Goal: Communication & Community: Answer question/provide support

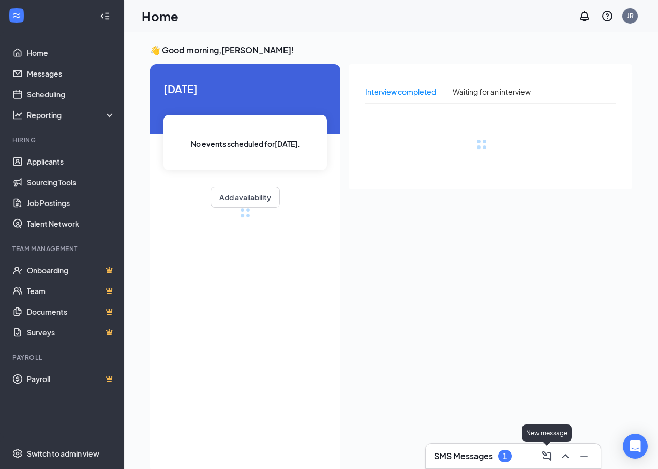
click at [490, 458] on div "SMS Messages 1" at bounding box center [473, 456] width 78 height 12
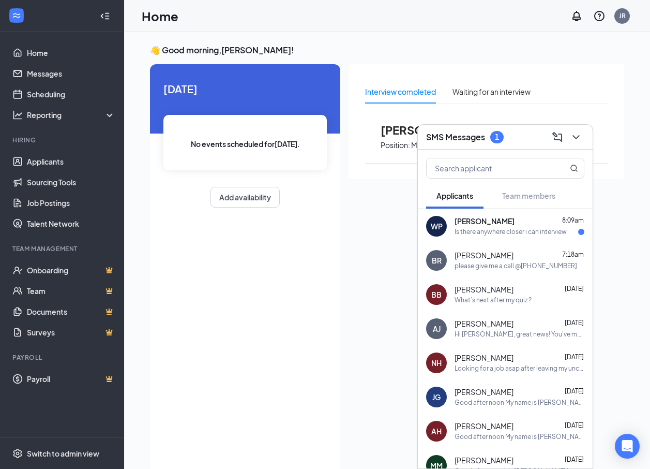
click at [479, 231] on div "Is there anywhere closer i can interview" at bounding box center [511, 232] width 112 height 9
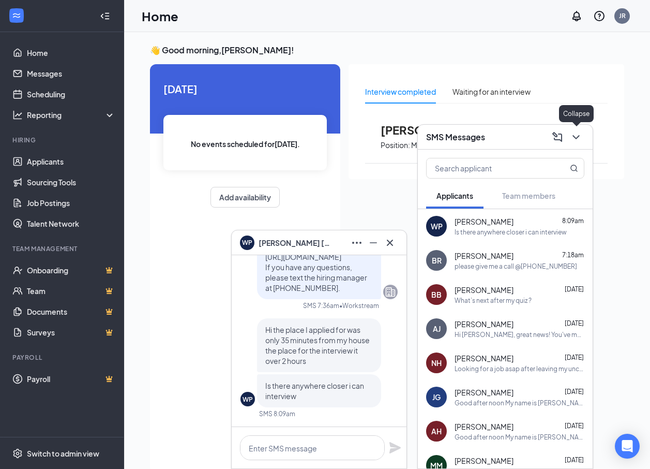
click at [582, 133] on icon "ChevronDown" at bounding box center [576, 137] width 12 height 12
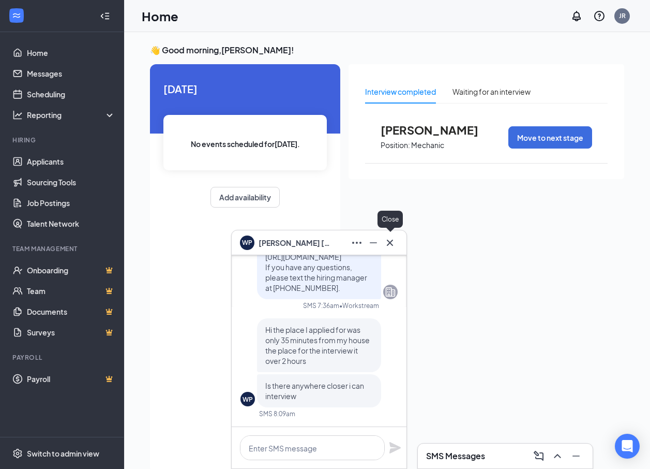
click at [393, 242] on icon "Cross" at bounding box center [390, 242] width 12 height 12
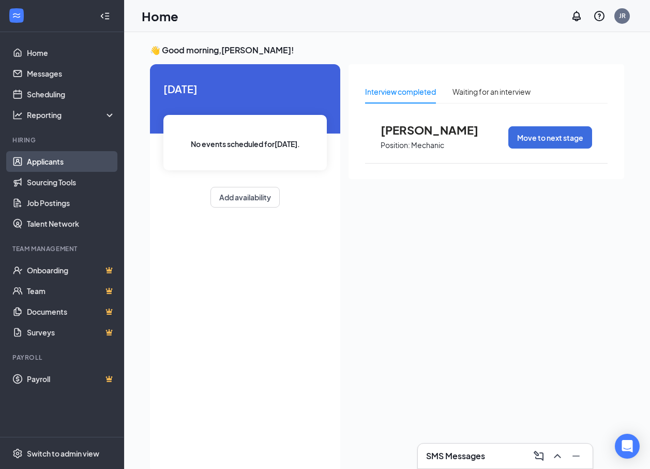
click at [65, 158] on link "Applicants" at bounding box center [71, 161] width 88 height 21
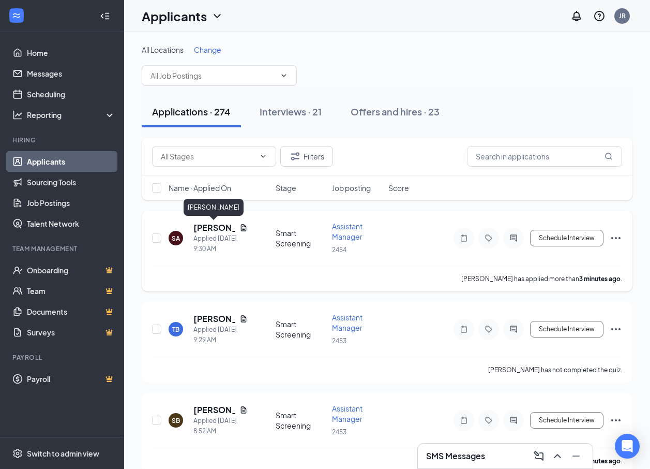
click at [211, 228] on h5 "[PERSON_NAME]" at bounding box center [214, 227] width 42 height 11
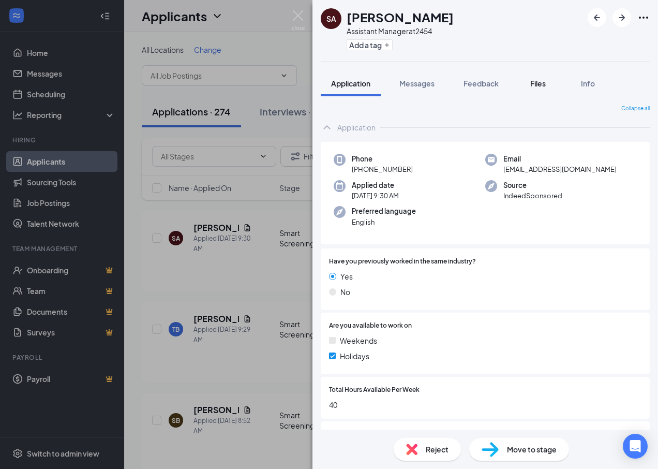
click at [538, 83] on span "Files" at bounding box center [538, 83] width 16 height 9
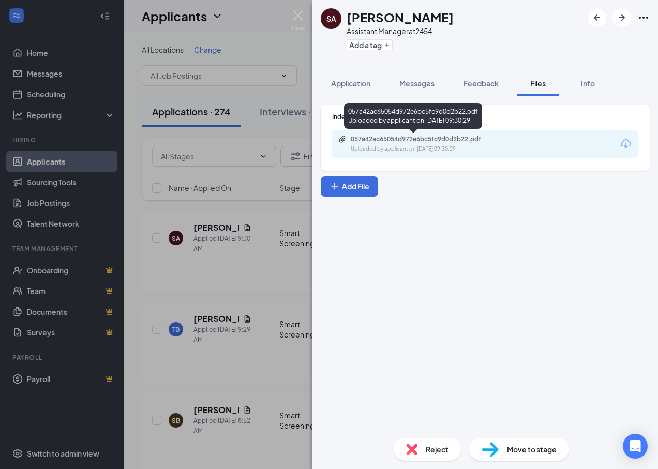
click at [420, 138] on div "057a42ac65054d972e6bc5fc9d0d2b22.pdf" at bounding box center [423, 139] width 145 height 8
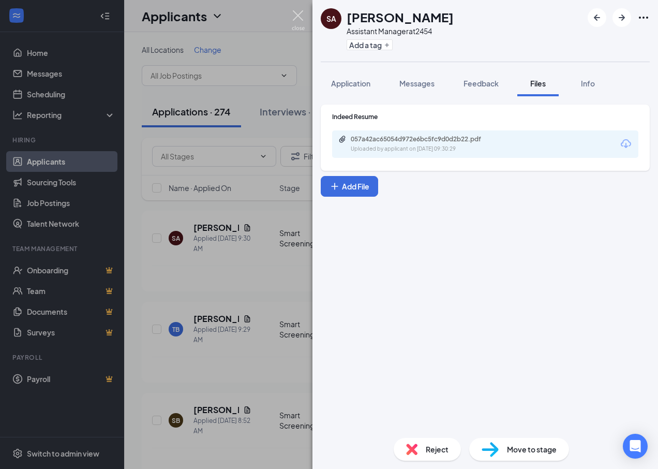
click at [295, 18] on img at bounding box center [298, 20] width 13 height 20
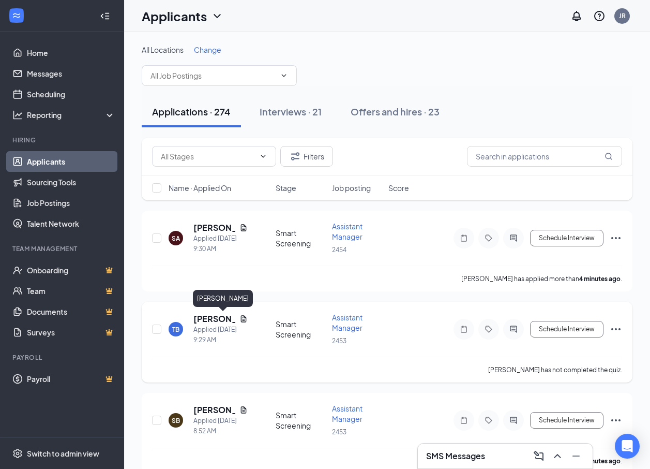
click at [208, 318] on h5 "[PERSON_NAME]" at bounding box center [214, 318] width 42 height 11
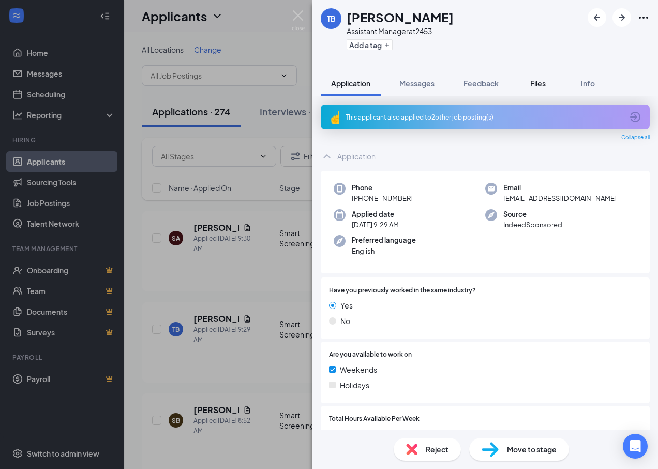
click at [541, 83] on span "Files" at bounding box center [538, 83] width 16 height 9
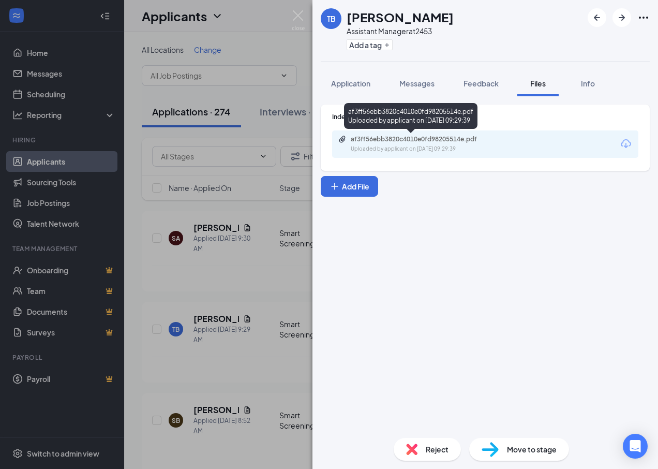
click at [400, 138] on div "af3ff56ebb3820c4010e0fd98205514e.pdf" at bounding box center [423, 139] width 145 height 8
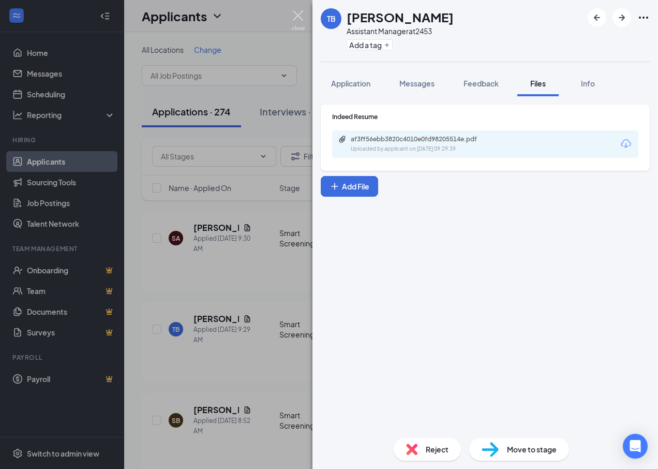
click at [293, 12] on img at bounding box center [298, 20] width 13 height 20
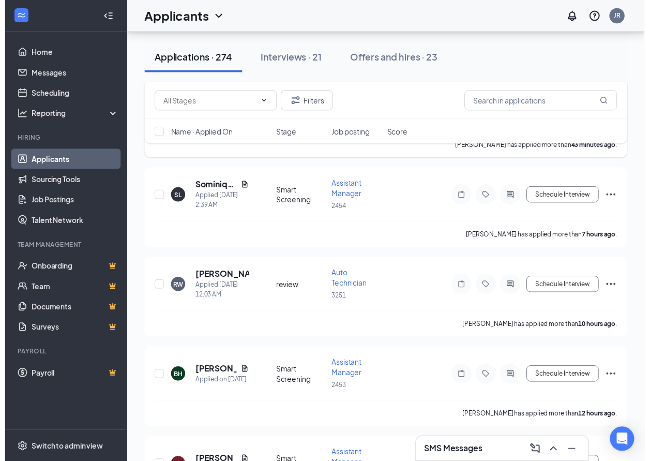
scroll to position [362, 0]
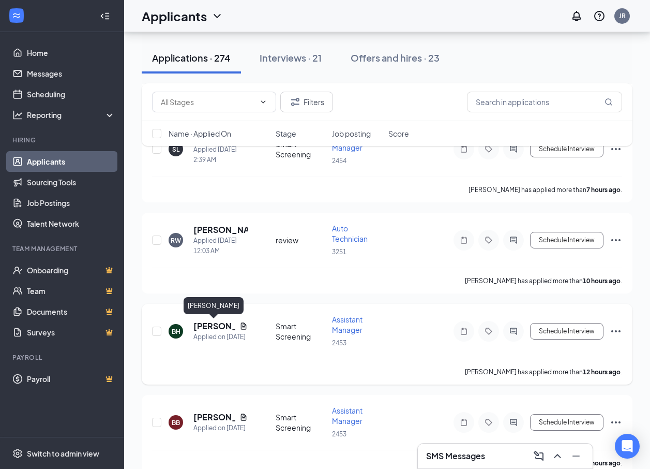
click at [204, 325] on h5 "[PERSON_NAME]" at bounding box center [214, 325] width 42 height 11
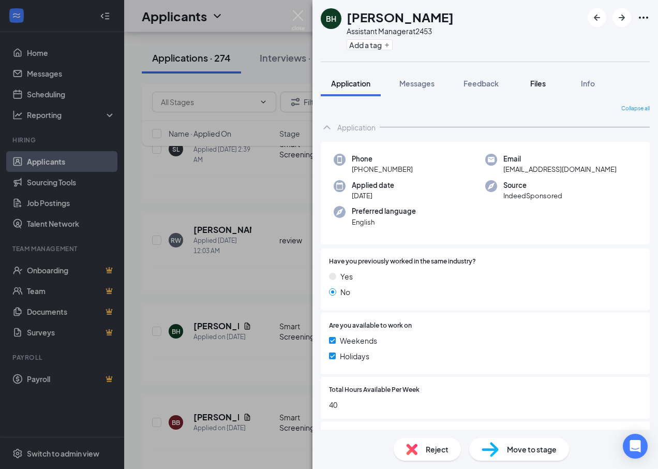
click at [541, 79] on span "Files" at bounding box center [538, 83] width 16 height 9
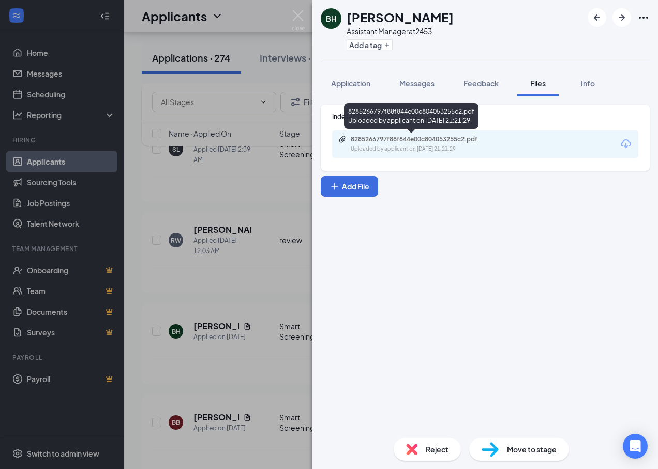
click at [388, 140] on div "8285266797f88f844e00c804053255c2.pdf" at bounding box center [423, 139] width 145 height 8
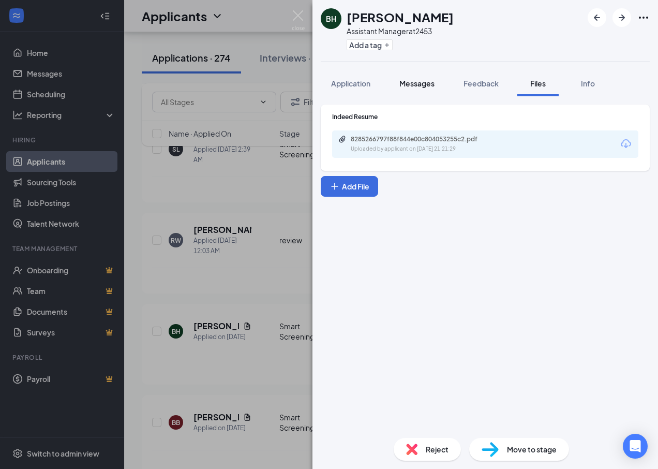
click at [407, 81] on span "Messages" at bounding box center [416, 83] width 35 height 9
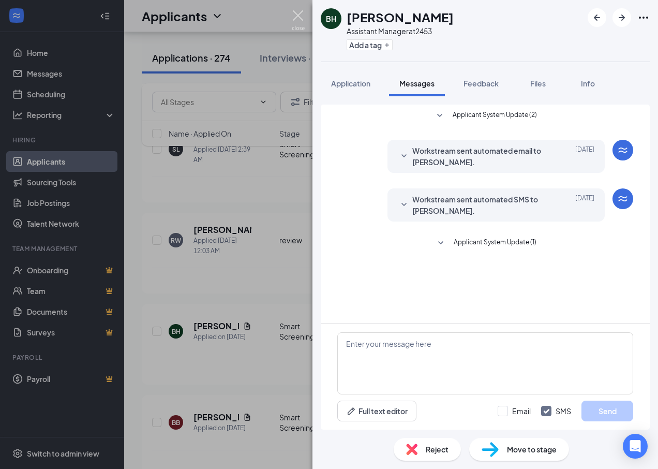
click at [295, 13] on img at bounding box center [298, 20] width 13 height 20
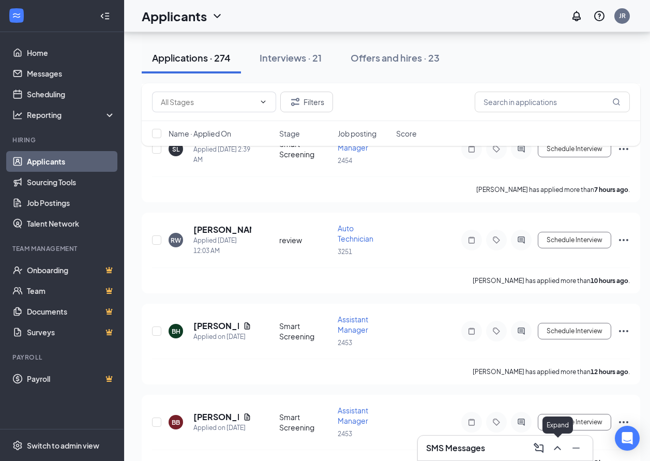
click at [556, 452] on icon "ChevronUp" at bounding box center [557, 448] width 12 height 12
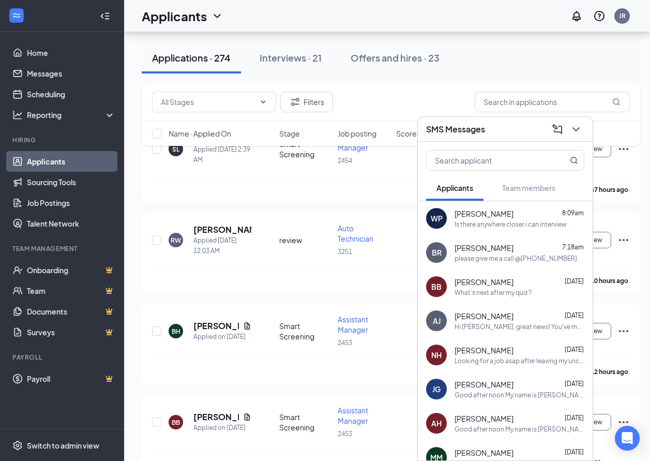
click at [487, 257] on div "please give me a call @[PHONE_NUMBER]" at bounding box center [516, 258] width 123 height 9
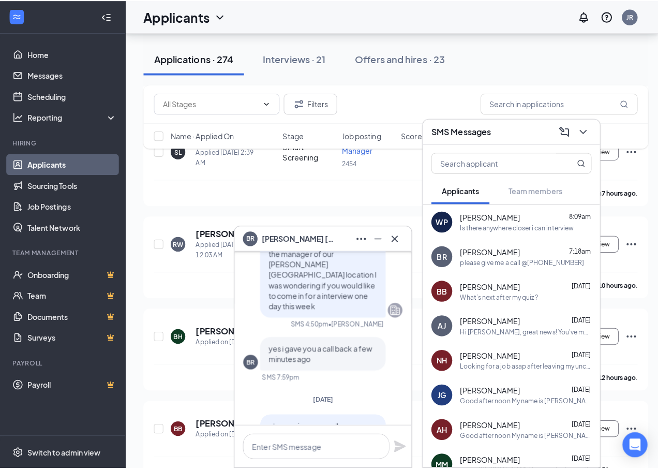
scroll to position [-103, 0]
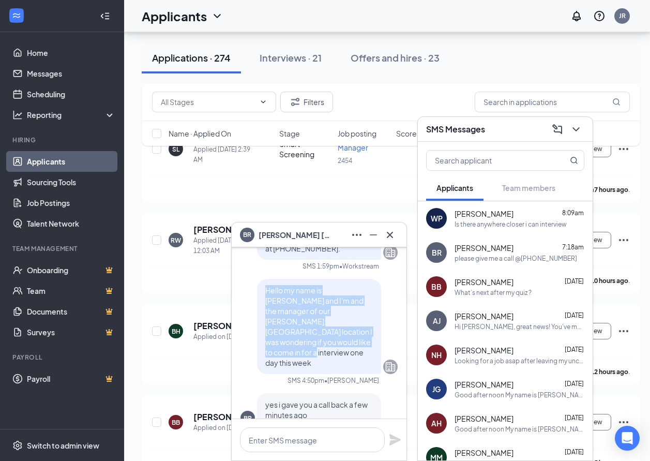
drag, startPoint x: 257, startPoint y: 319, endPoint x: 355, endPoint y: 360, distance: 106.6
click at [355, 360] on div "Hello my name is [PERSON_NAME] and I'm and the manager of our [PERSON_NAME][GEO…" at bounding box center [319, 326] width 124 height 95
drag, startPoint x: 355, startPoint y: 360, endPoint x: 338, endPoint y: 348, distance: 20.7
copy span "Hello my name is [PERSON_NAME] and I'm and the manager of our [PERSON_NAME][GEO…"
click at [391, 230] on icon "Cross" at bounding box center [390, 235] width 12 height 12
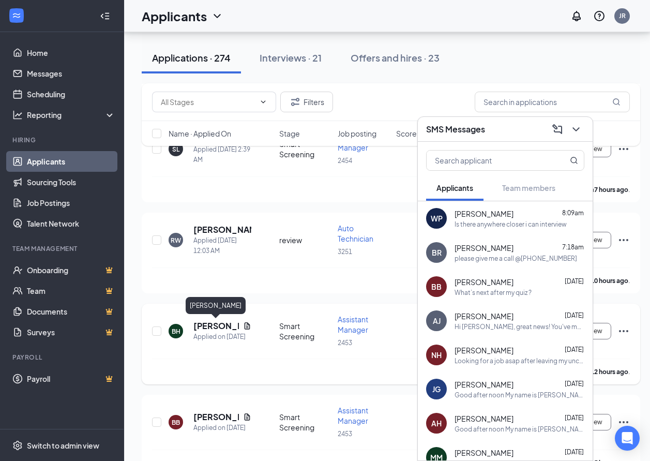
click at [220, 321] on h5 "[PERSON_NAME]" at bounding box center [216, 325] width 46 height 11
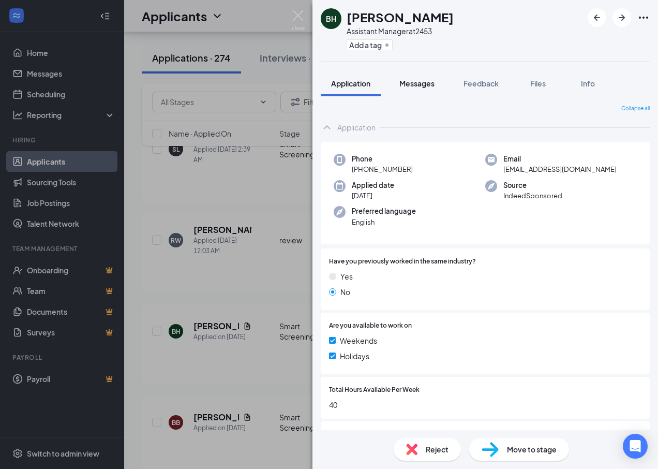
click at [427, 79] on span "Messages" at bounding box center [416, 83] width 35 height 9
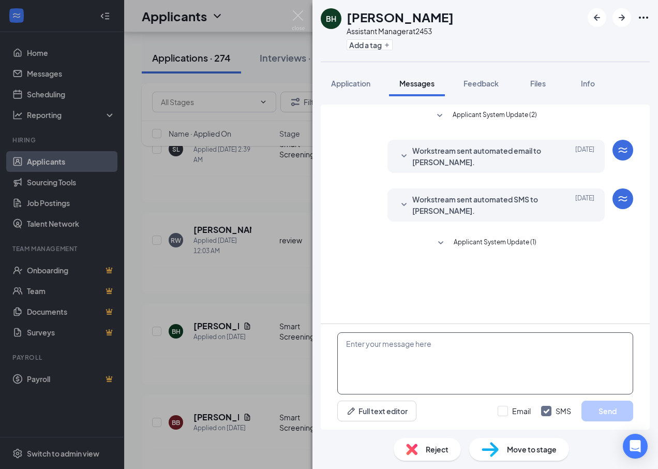
click at [433, 354] on textarea at bounding box center [485, 363] width 296 height 62
paste textarea "Hello my name is [PERSON_NAME] and I'm and the manager of our [PERSON_NAME][GEO…"
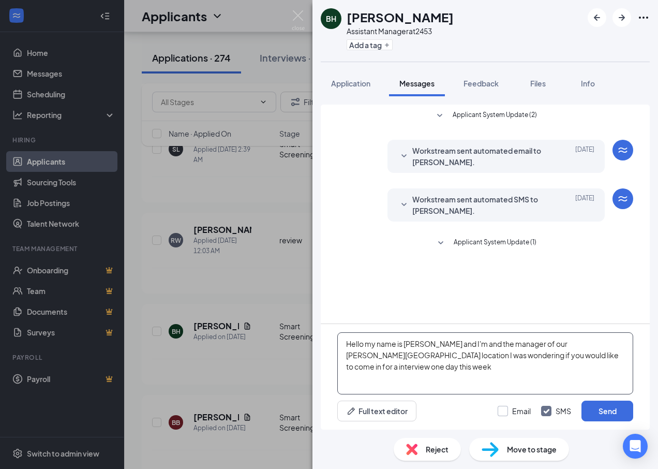
type textarea "Hello my name is [PERSON_NAME] and I'm and the manager of our [PERSON_NAME][GEO…"
click at [511, 410] on input "Email" at bounding box center [514, 411] width 33 height 10
checkbox input "true"
click at [601, 410] on button "Send" at bounding box center [607, 410] width 52 height 21
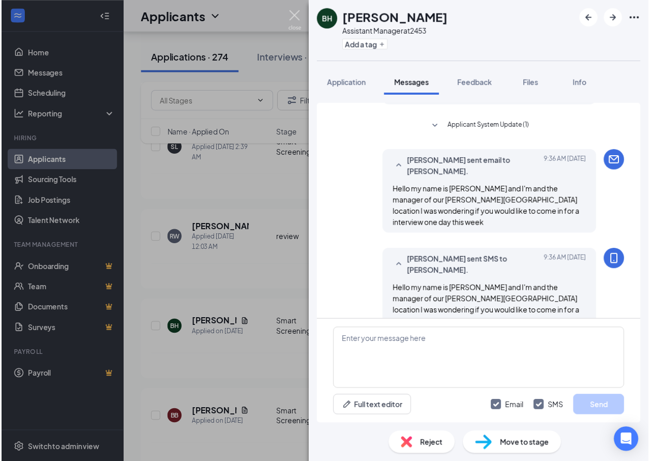
scroll to position [116, 0]
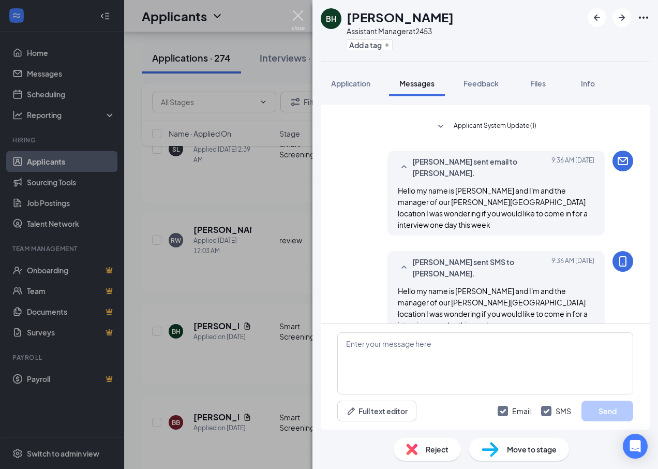
click at [298, 14] on img at bounding box center [298, 20] width 13 height 20
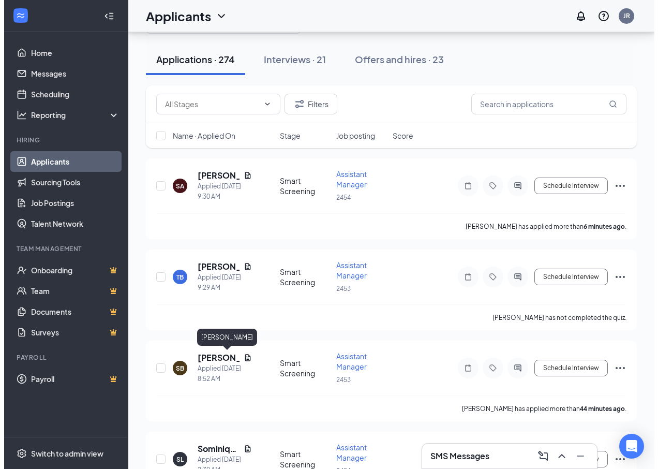
scroll to position [52, 0]
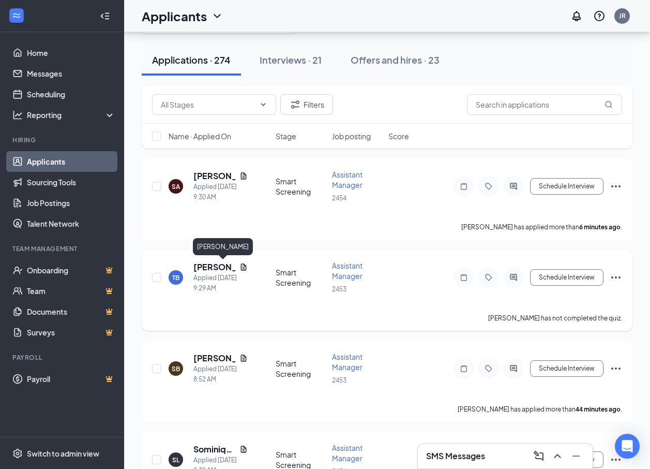
click at [216, 264] on h5 "[PERSON_NAME]" at bounding box center [214, 266] width 42 height 11
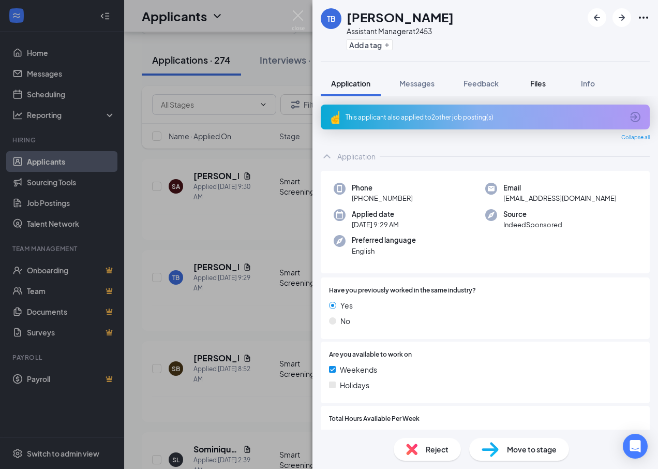
click at [541, 81] on span "Files" at bounding box center [538, 83] width 16 height 9
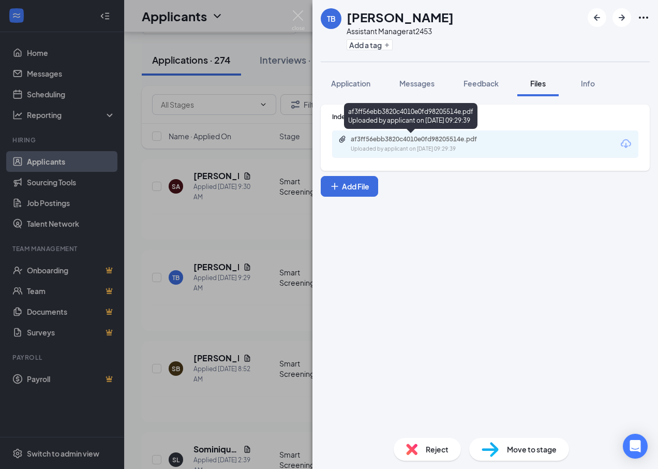
click at [381, 142] on div "af3ff56ebb3820c4010e0fd98205514e.pdf" at bounding box center [423, 139] width 145 height 8
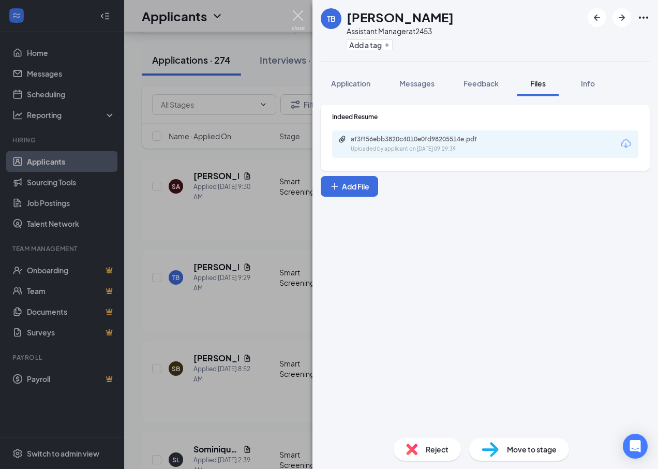
drag, startPoint x: 301, startPoint y: 18, endPoint x: 249, endPoint y: 14, distance: 51.3
click at [235, 17] on div "TB Tracie Bond Assistant Manager at 2453 Add a tag Application Messages Feedbac…" at bounding box center [329, 234] width 658 height 469
click at [297, 15] on img at bounding box center [298, 20] width 13 height 20
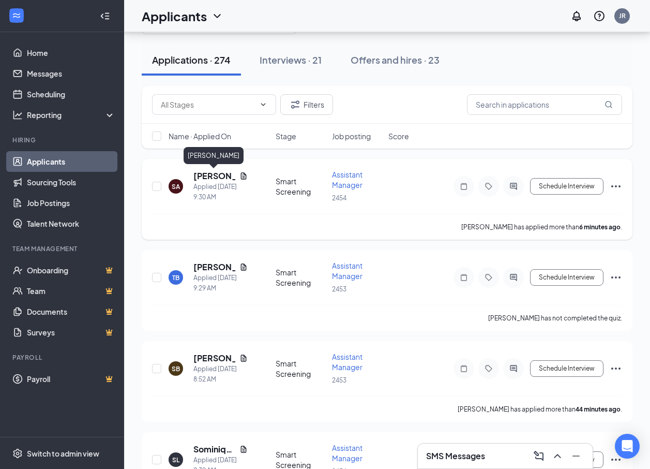
click at [227, 176] on h5 "[PERSON_NAME]" at bounding box center [214, 175] width 42 height 11
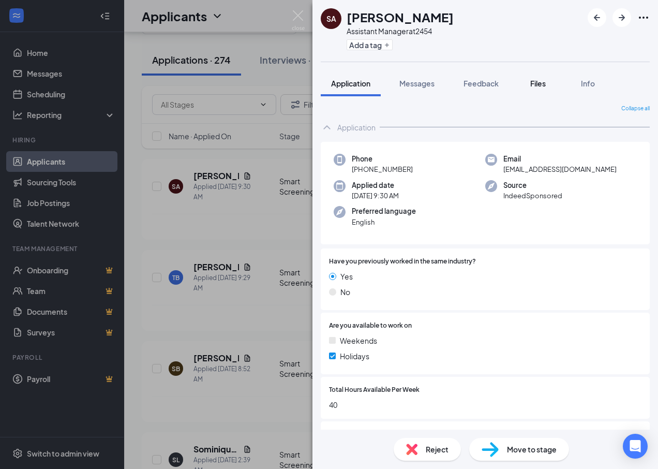
drag, startPoint x: 538, startPoint y: 82, endPoint x: 532, endPoint y: 84, distance: 6.5
click at [538, 82] on span "Files" at bounding box center [538, 83] width 16 height 9
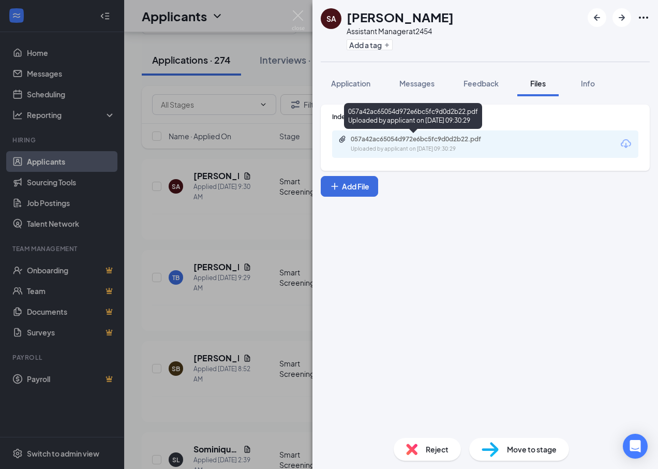
drag, startPoint x: 381, startPoint y: 131, endPoint x: 381, endPoint y: 137, distance: 5.2
drag, startPoint x: 381, startPoint y: 137, endPoint x: 359, endPoint y: 143, distance: 22.7
click at [359, 143] on div "057a42ac65054d972e6bc5fc9d0d2b22.pdf Uploaded by applicant on Sep 16, 2025 at 0…" at bounding box center [422, 144] width 168 height 18
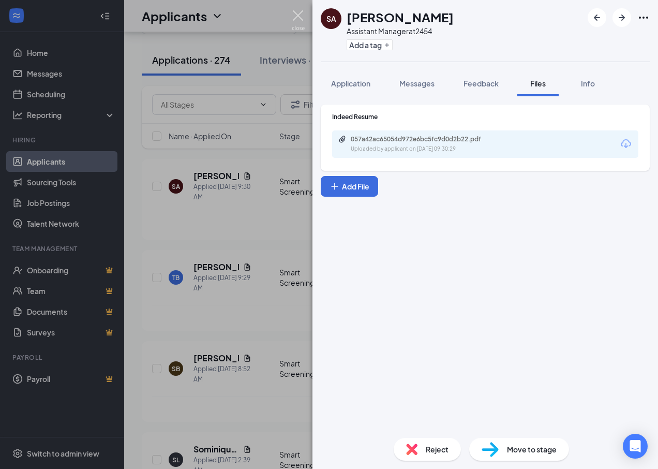
click at [300, 13] on img at bounding box center [298, 20] width 13 height 20
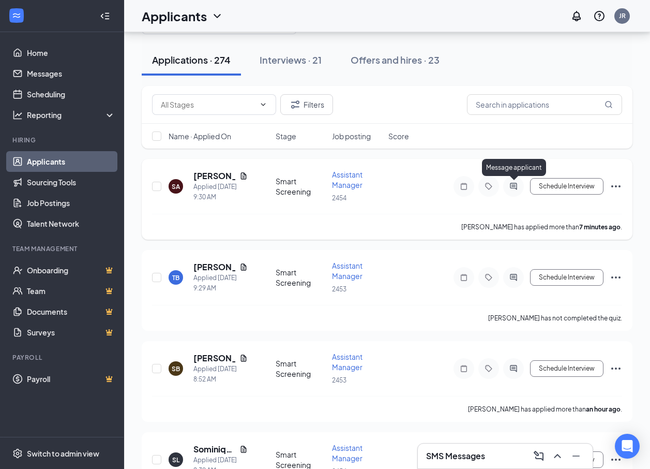
click at [510, 185] on icon "ActiveChat" at bounding box center [513, 186] width 12 height 8
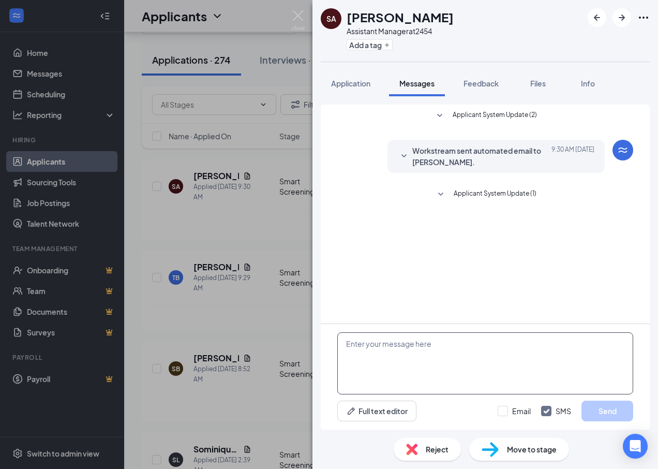
click at [391, 353] on textarea at bounding box center [485, 363] width 296 height 62
paste textarea "Hello my name is [PERSON_NAME] and I'm and the manager of our [PERSON_NAME][GEO…"
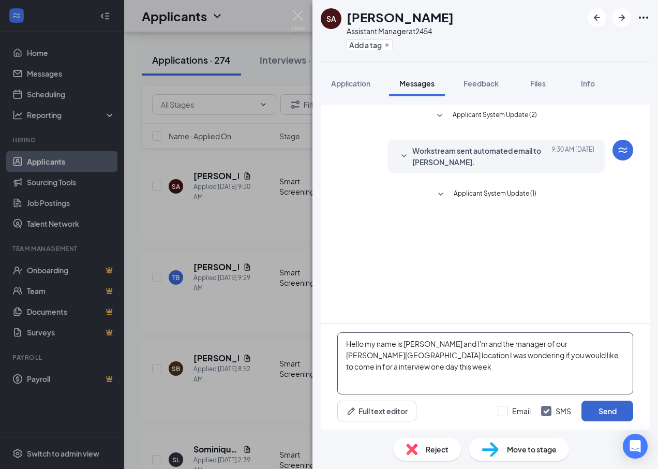
type textarea "Hello my name is [PERSON_NAME] and I'm and the manager of our [PERSON_NAME][GEO…"
click at [601, 411] on button "Send" at bounding box center [607, 410] width 52 height 21
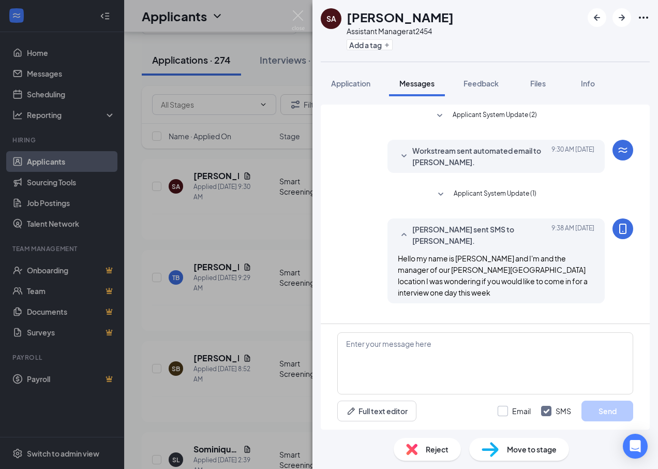
click at [507, 413] on input "Email" at bounding box center [514, 411] width 33 height 10
checkbox input "true"
click at [550, 412] on input "SMS" at bounding box center [556, 411] width 30 height 10
checkbox input "false"
click at [423, 364] on textarea at bounding box center [485, 363] width 296 height 62
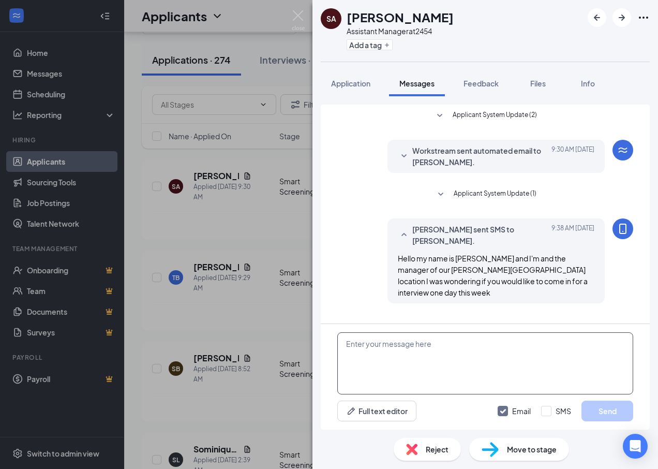
paste textarea "Hello my name is [PERSON_NAME] and I'm and the manager of our [PERSON_NAME][GEO…"
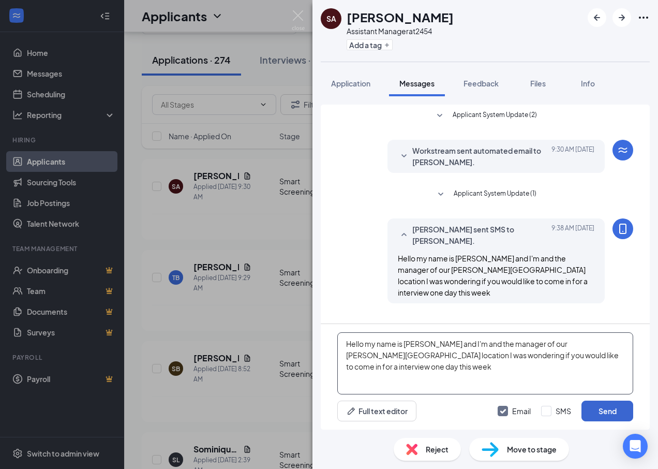
type textarea "Hello my name is [PERSON_NAME] and I'm and the manager of our [PERSON_NAME][GEO…"
click at [613, 413] on button "Send" at bounding box center [607, 410] width 52 height 21
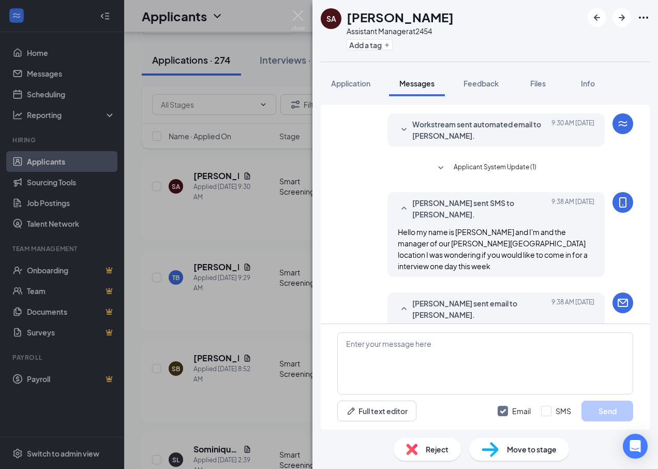
scroll to position [68, 0]
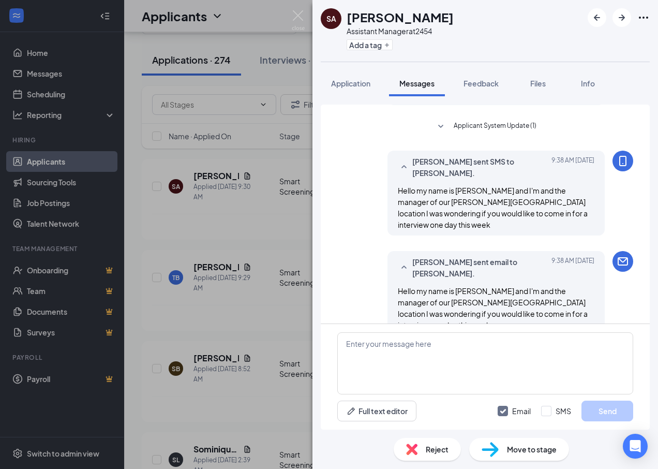
click at [500, 413] on input "Email" at bounding box center [514, 411] width 33 height 10
checkbox input "false"
click at [298, 13] on img at bounding box center [298, 20] width 13 height 20
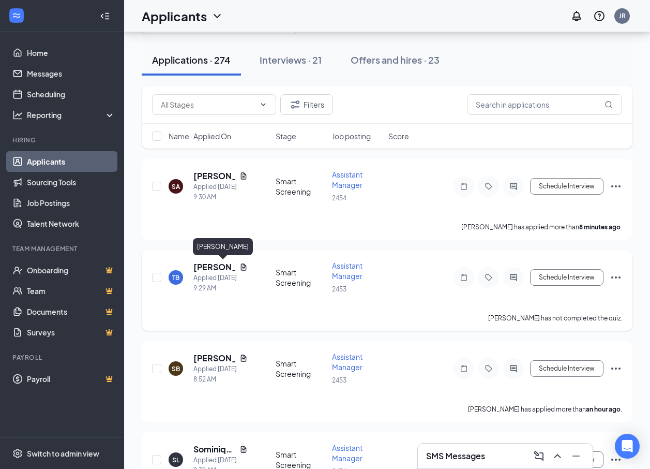
click at [213, 265] on h5 "[PERSON_NAME]" at bounding box center [214, 266] width 42 height 11
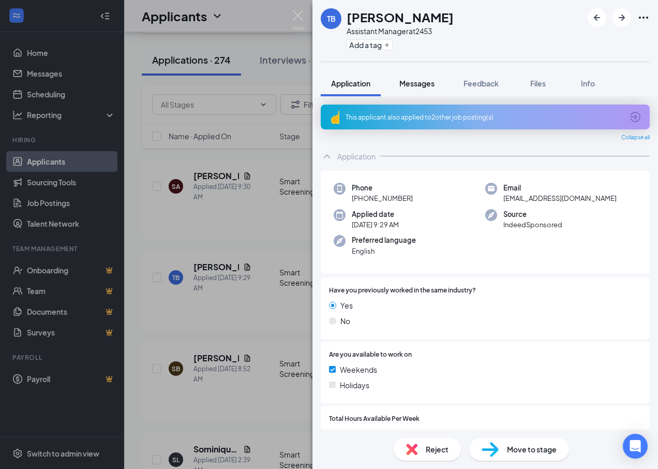
click at [406, 85] on span "Messages" at bounding box center [416, 83] width 35 height 9
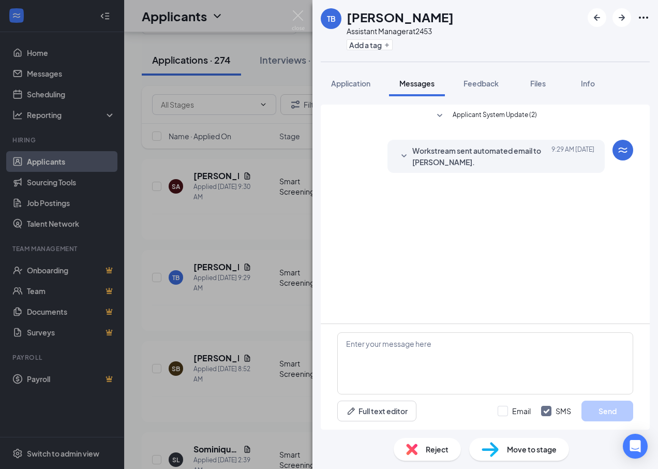
click at [502, 416] on div "Email SMS Send" at bounding box center [566, 410] width 136 height 21
click at [508, 411] on input "Email" at bounding box center [514, 411] width 33 height 10
checkbox input "true"
click at [435, 359] on textarea at bounding box center [485, 363] width 296 height 62
paste textarea "Hello my name is [PERSON_NAME] and I'm and the manager of our [PERSON_NAME][GEO…"
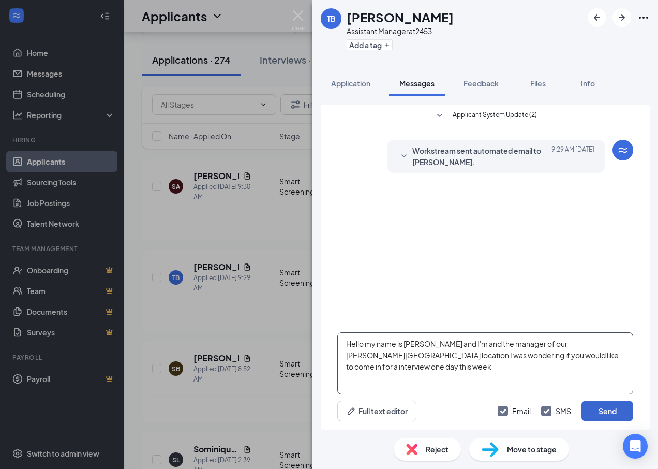
type textarea "Hello my name is [PERSON_NAME] and I'm and the manager of our [PERSON_NAME][GEO…"
click at [614, 412] on button "Send" at bounding box center [607, 410] width 52 height 21
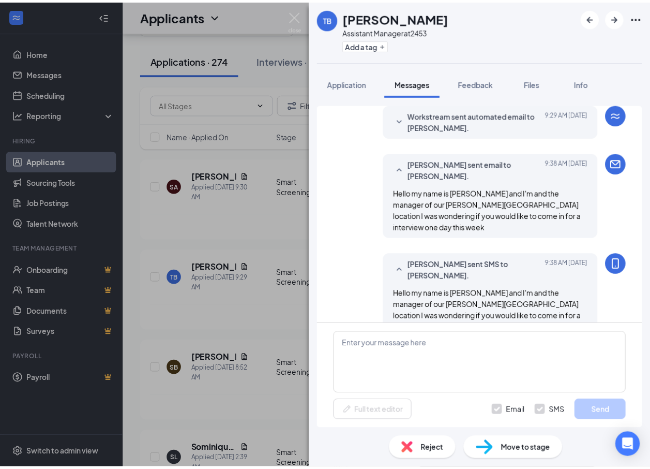
scroll to position [38, 0]
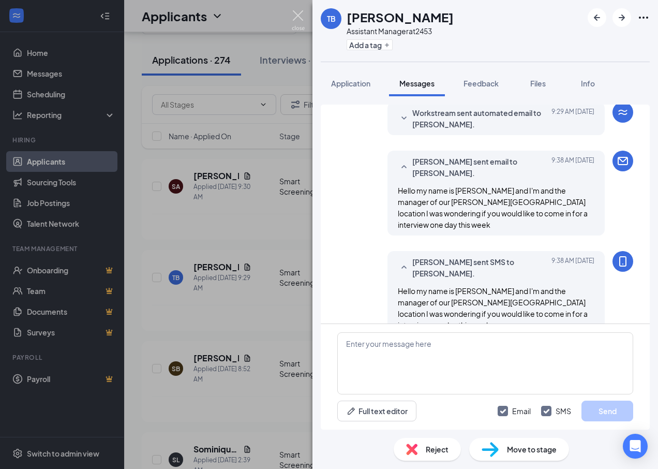
click at [300, 21] on img at bounding box center [298, 20] width 13 height 20
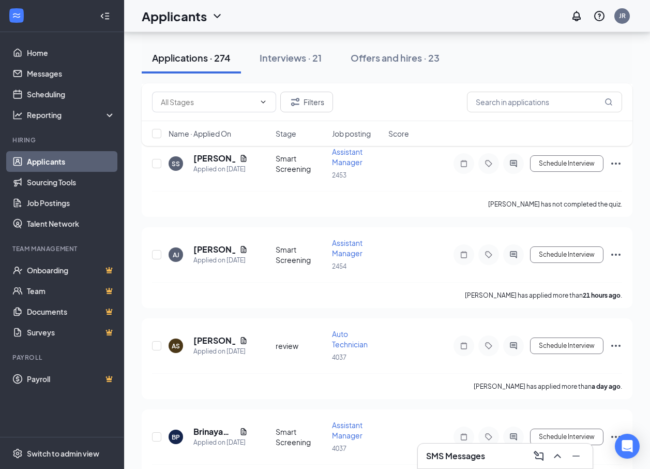
scroll to position [724, 0]
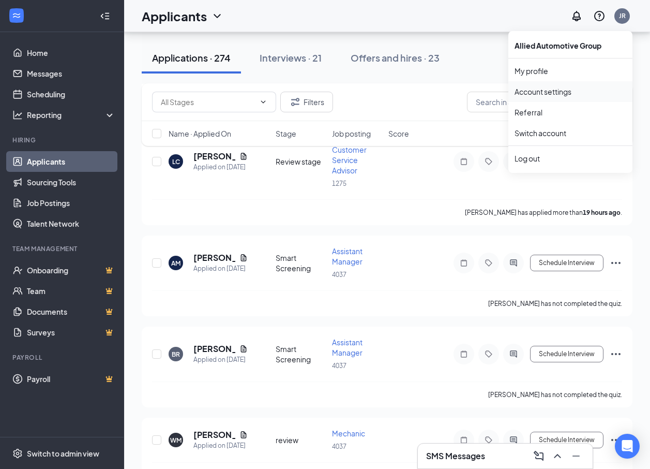
click at [564, 93] on link "Account settings" at bounding box center [571, 91] width 112 height 10
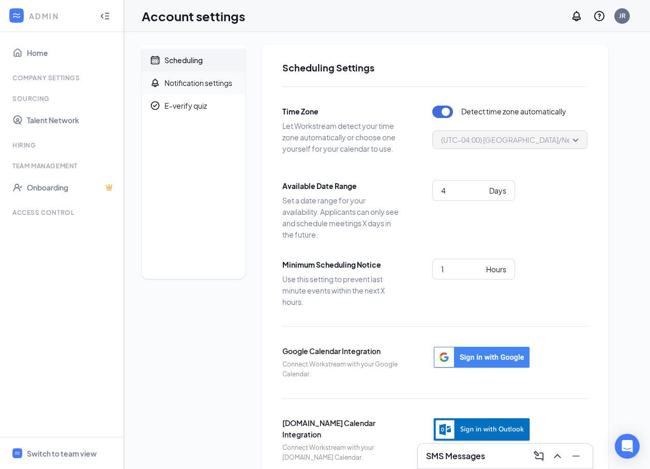
click at [200, 81] on div "Notification settings" at bounding box center [198, 83] width 68 height 10
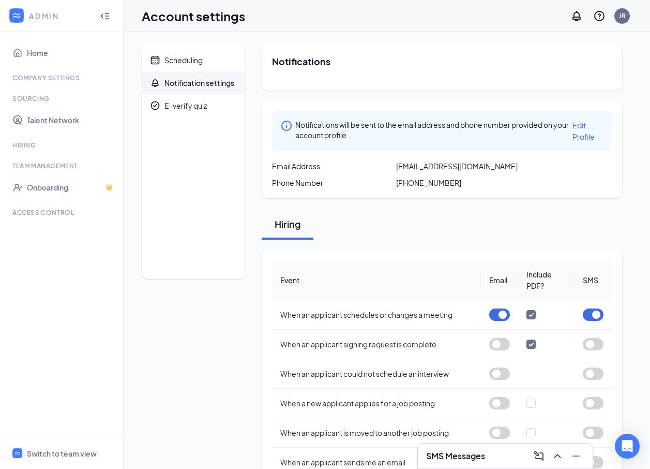
click at [587, 132] on span "Edit Profile" at bounding box center [584, 131] width 22 height 21
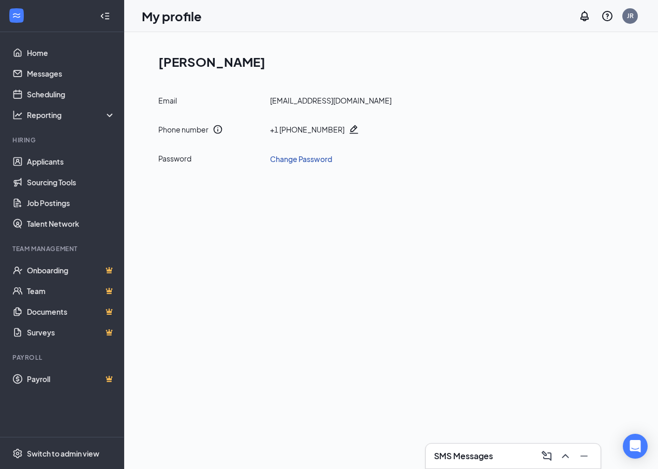
click at [313, 162] on link "Change Password" at bounding box center [301, 158] width 62 height 11
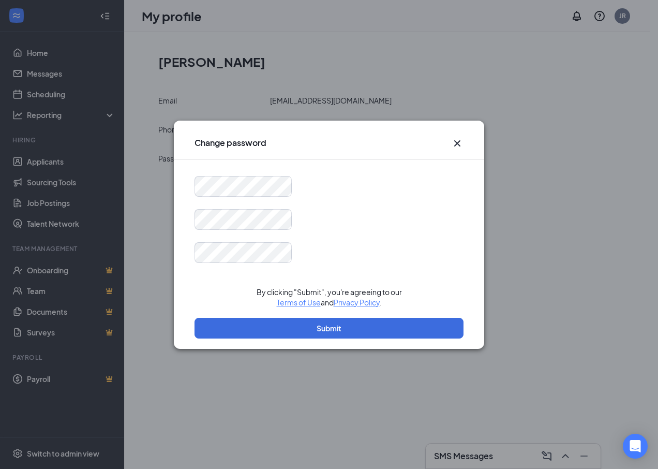
click at [459, 141] on icon "Cross" at bounding box center [457, 143] width 6 height 6
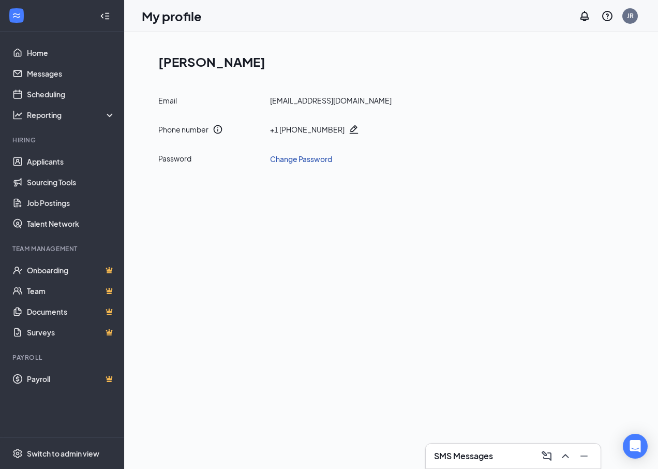
click at [321, 163] on link "Change Password" at bounding box center [301, 158] width 62 height 11
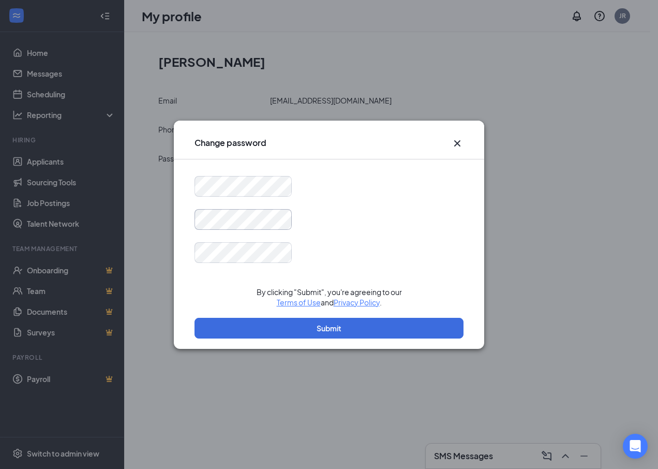
click at [158, 207] on div "Change password By clicking "Submit", you're agreeing to our Terms of Use and P…" at bounding box center [329, 234] width 658 height 469
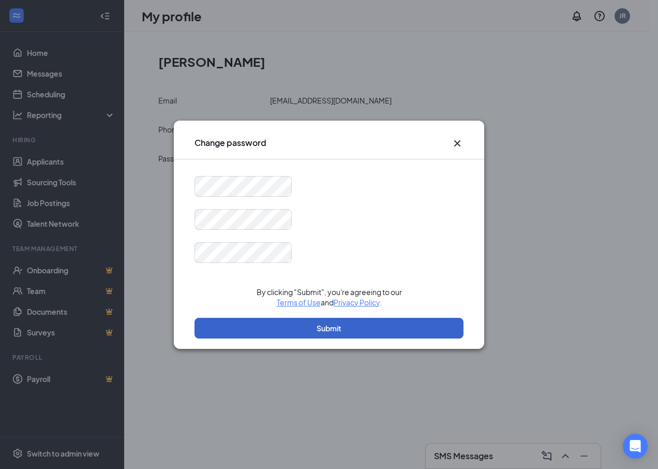
click at [416, 331] on button "Submit" at bounding box center [328, 328] width 269 height 21
click at [332, 323] on button "Submit" at bounding box center [328, 328] width 269 height 21
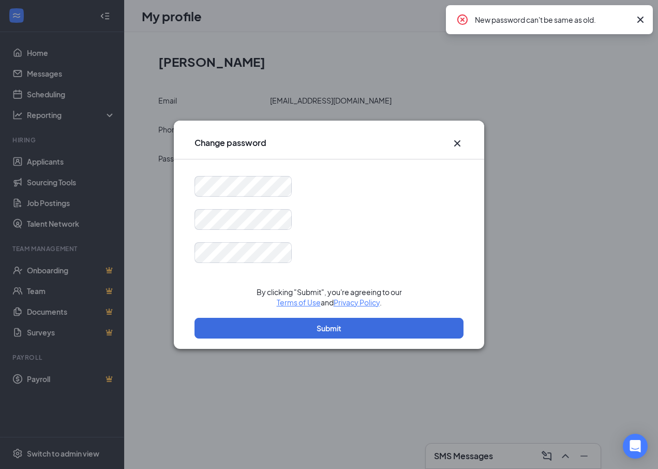
click at [459, 141] on icon "Cross" at bounding box center [457, 143] width 6 height 6
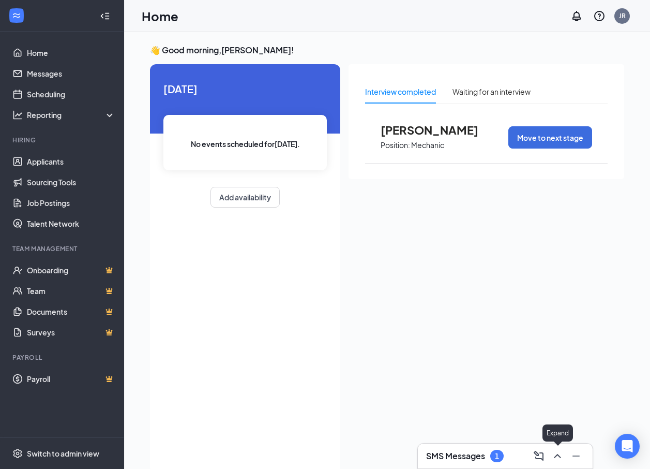
click at [551, 457] on button at bounding box center [557, 455] width 17 height 17
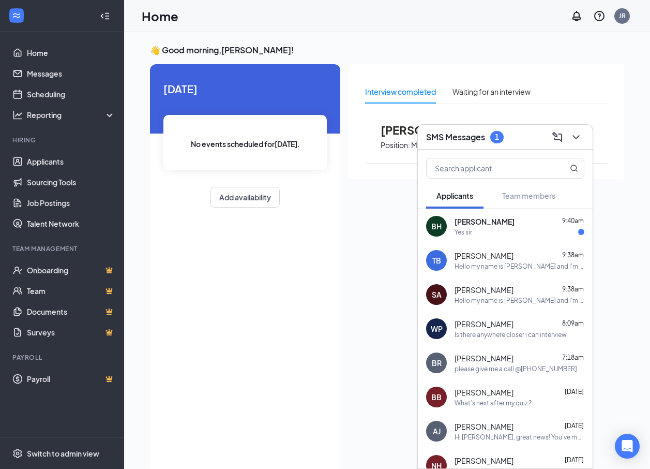
click at [494, 225] on span "[PERSON_NAME]" at bounding box center [485, 221] width 60 height 10
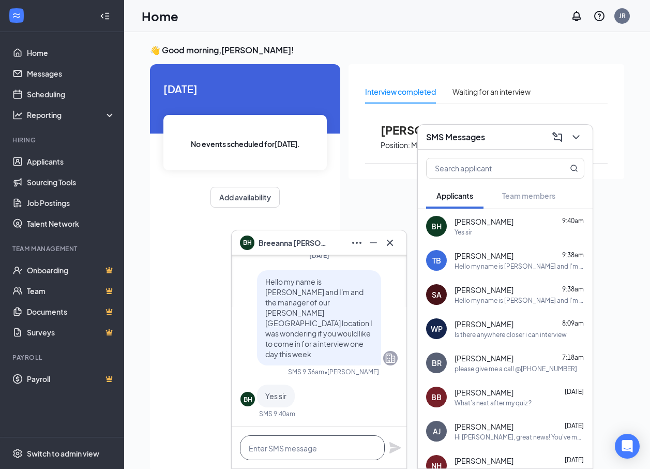
click at [297, 445] on textarea at bounding box center [312, 447] width 145 height 25
type textarea "what time would be good for you"
click at [398, 450] on icon "Plane" at bounding box center [395, 447] width 12 height 12
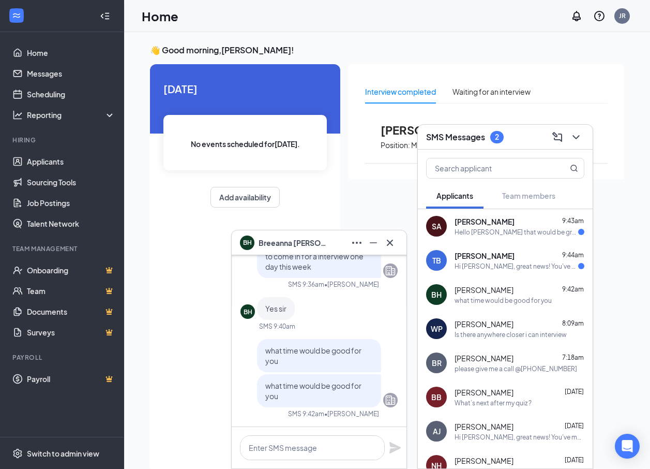
click at [483, 255] on span "[PERSON_NAME]" at bounding box center [485, 255] width 60 height 10
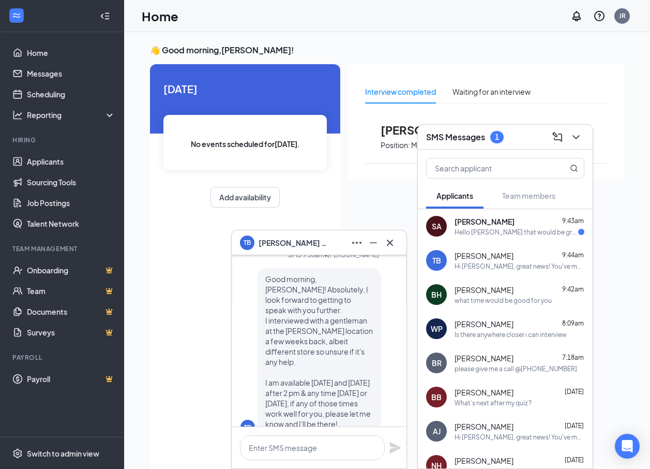
scroll to position [-155, 0]
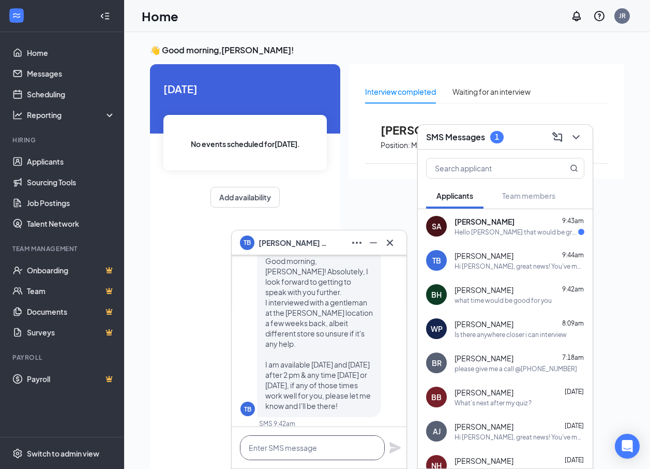
click at [300, 448] on textarea at bounding box center [312, 447] width 145 height 25
click at [354, 452] on textarea at bounding box center [312, 447] width 145 height 25
click at [336, 455] on textarea "if you would like to come in today that would be great.." at bounding box center [312, 442] width 145 height 35
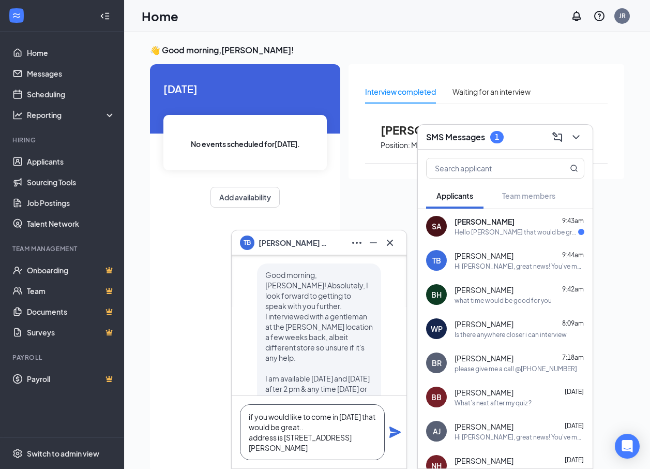
scroll to position [-211, 0]
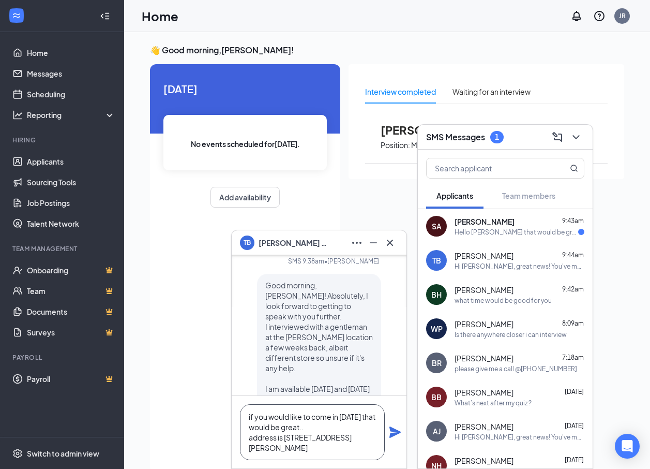
click at [312, 444] on textarea "if you would like to come in today that would be great.. address is 101 bellewo…" at bounding box center [312, 432] width 145 height 56
click at [316, 440] on textarea "if you would like to come in today that would be great.. address is 101 bellewo…" at bounding box center [312, 432] width 145 height 56
drag, startPoint x: 316, startPoint y: 440, endPoint x: 353, endPoint y: 441, distance: 37.3
click at [354, 440] on textarea "if you would like to come in today that would be great.. address is 101 bellewo…" at bounding box center [312, 432] width 145 height 56
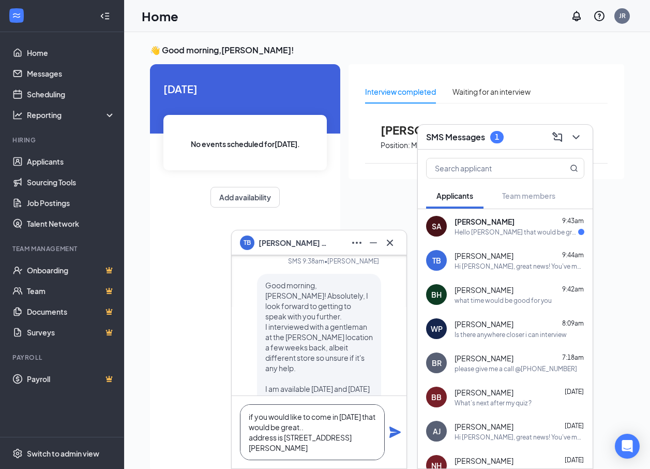
click at [340, 453] on textarea "if you would like to come in today that would be great.. address is 101 bellewo…" at bounding box center [312, 432] width 145 height 56
click at [341, 450] on textarea "if you would like to come in [DATE] that would be great.. address is [STREET_AD…" at bounding box center [312, 432] width 145 height 56
type textarea "if you would like to come in [DATE] that would be great.. address is [STREET_AD…"
click at [395, 430] on icon "Plane" at bounding box center [395, 431] width 11 height 11
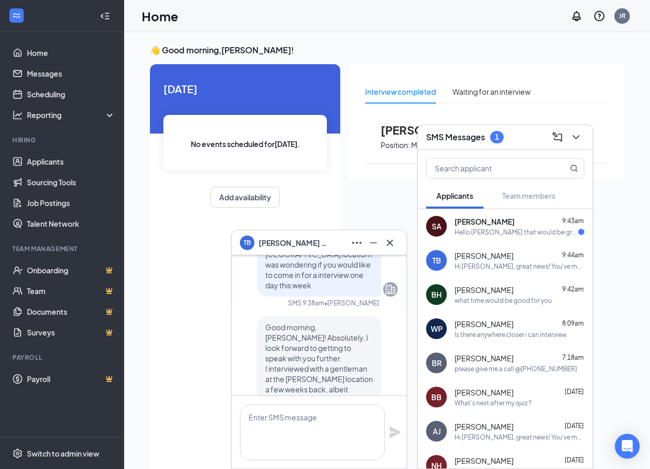
scroll to position [0, 0]
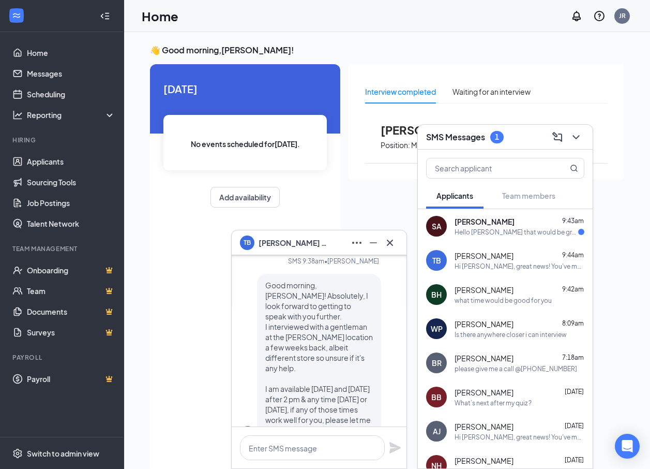
click at [520, 231] on div "Hello [PERSON_NAME] that would be great, are you available to meet [DATE] somet…" at bounding box center [517, 232] width 124 height 9
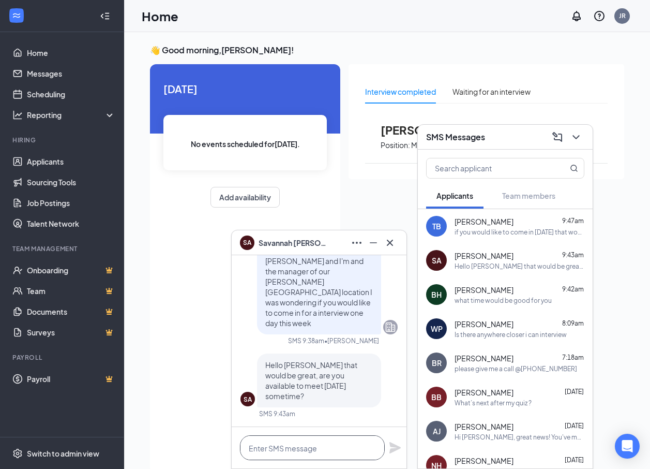
click at [342, 454] on textarea at bounding box center [312, 447] width 145 height 25
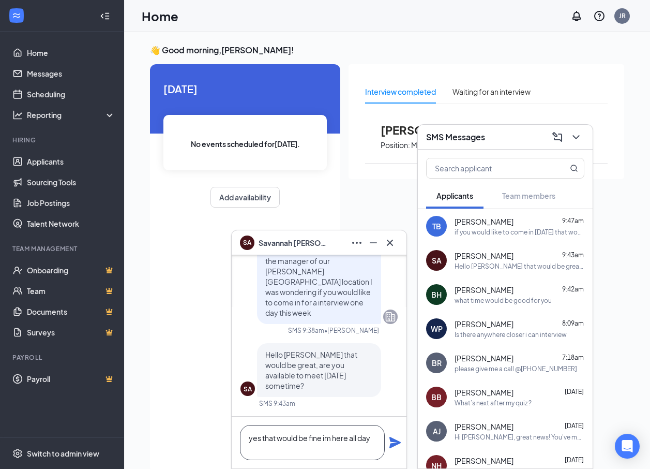
type textarea "yes that would be fine im here all day"
click at [392, 446] on icon "Plane" at bounding box center [395, 442] width 11 height 11
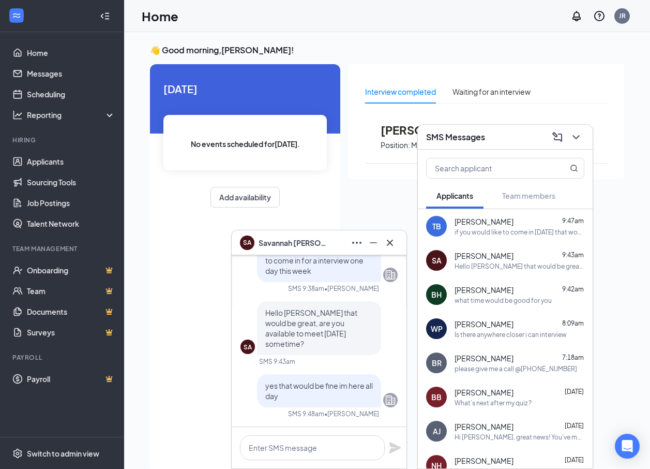
scroll to position [0, 0]
click at [377, 245] on icon "Minimize" at bounding box center [373, 242] width 12 height 12
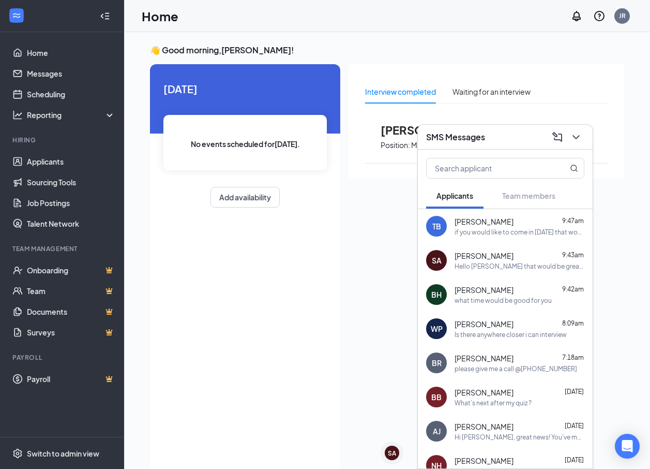
click at [582, 132] on icon "ChevronDown" at bounding box center [576, 137] width 12 height 12
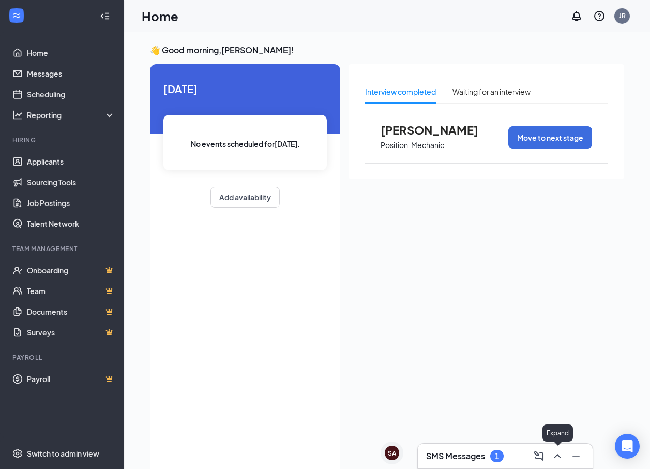
click at [557, 454] on icon "ChevronUp" at bounding box center [557, 456] width 12 height 12
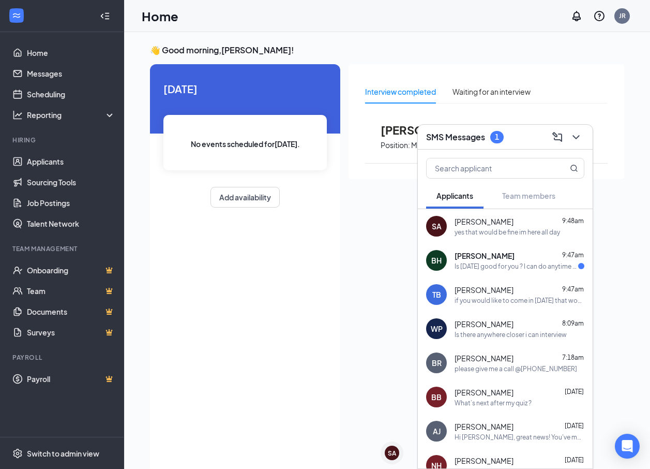
click at [481, 259] on span "[PERSON_NAME]" at bounding box center [485, 255] width 60 height 10
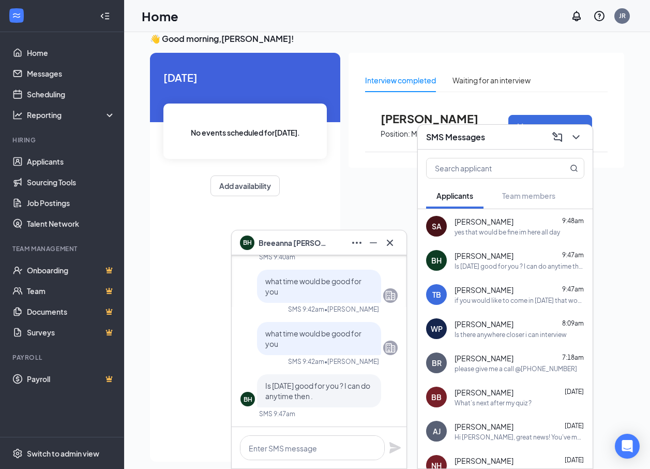
scroll to position [22, 0]
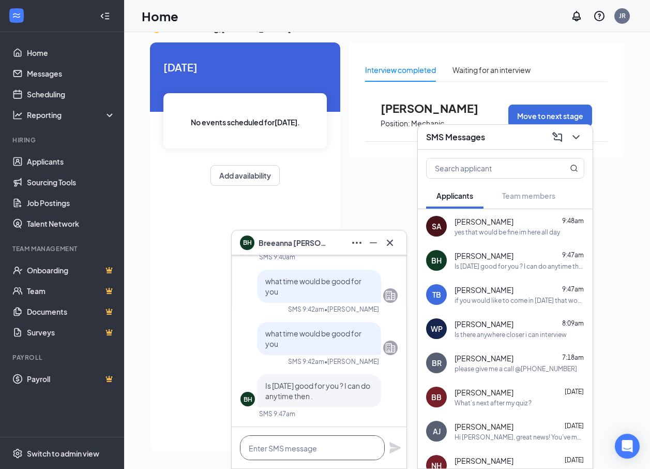
click at [300, 443] on textarea at bounding box center [312, 447] width 145 height 25
type textarea "t"
type textarea "That would be fine"
click at [397, 446] on icon "Plane" at bounding box center [395, 447] width 11 height 11
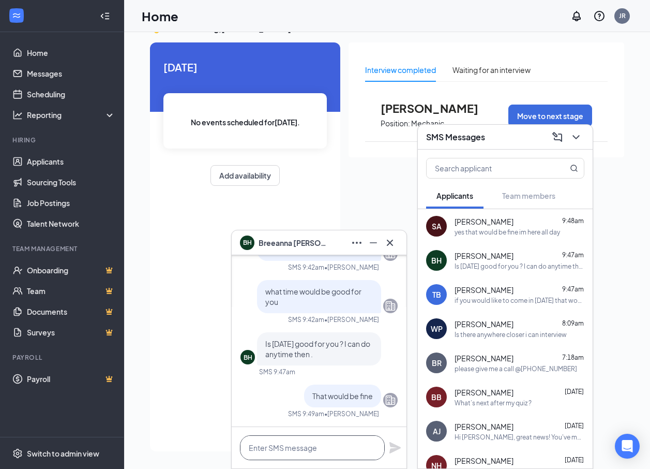
click at [333, 454] on textarea at bounding box center [312, 447] width 145 height 25
click at [380, 241] on button at bounding box center [373, 242] width 17 height 17
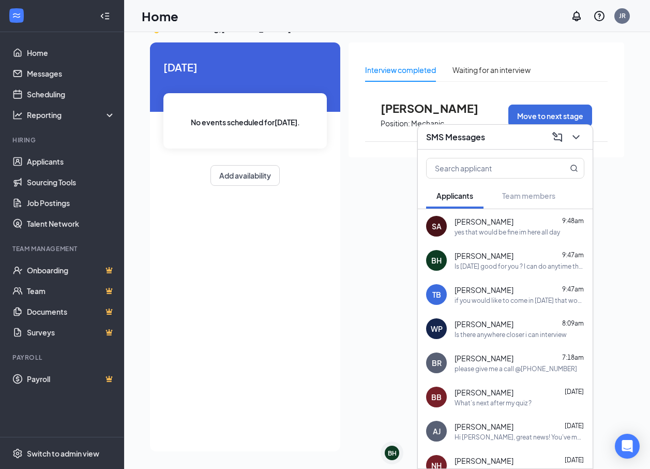
click at [587, 136] on div "SMS Messages" at bounding box center [505, 137] width 175 height 25
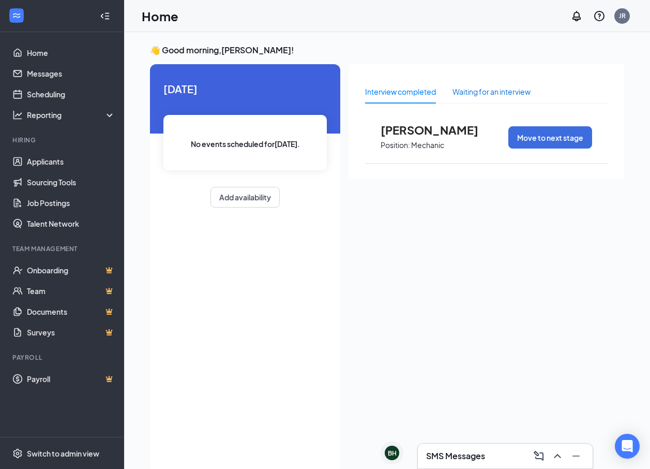
click at [470, 88] on div "Waiting for an interview" at bounding box center [492, 91] width 78 height 11
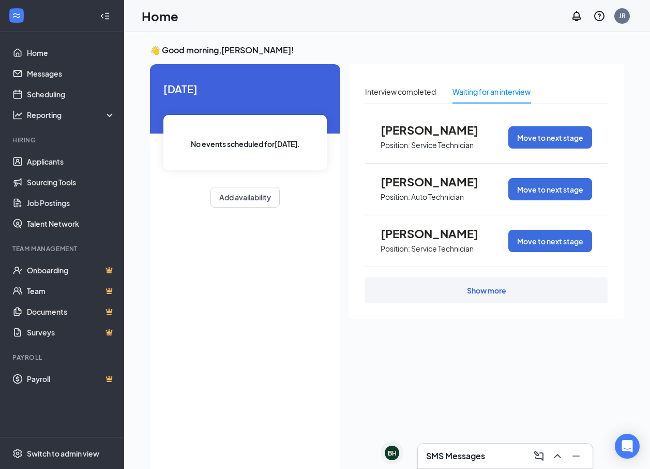
click at [480, 293] on div "Show more" at bounding box center [486, 290] width 39 height 10
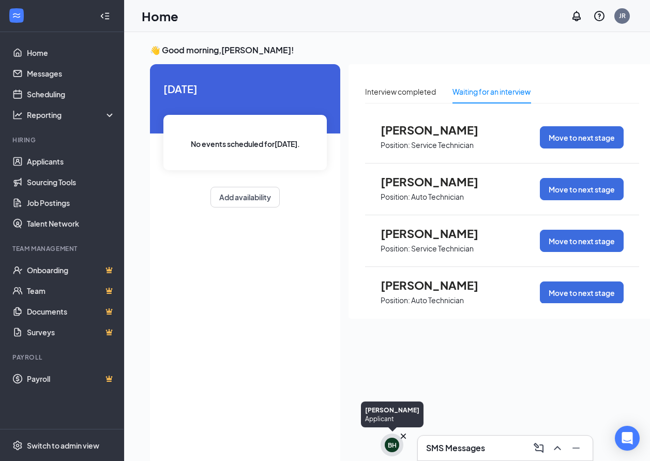
click at [398, 448] on div "BH" at bounding box center [392, 445] width 14 height 14
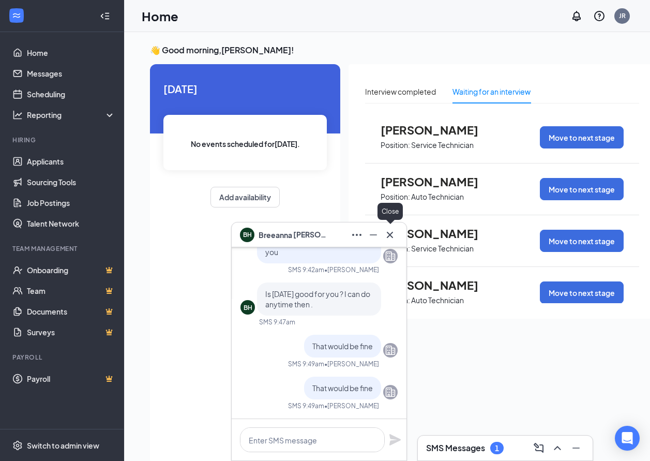
click at [393, 231] on icon "Cross" at bounding box center [390, 235] width 12 height 12
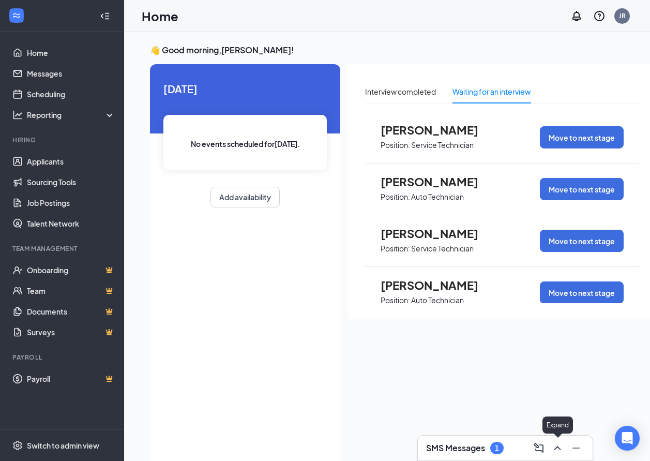
click at [555, 450] on icon "ChevronUp" at bounding box center [557, 448] width 12 height 12
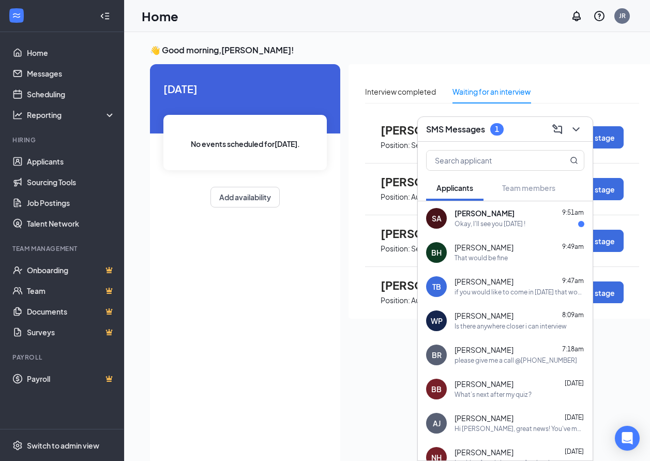
click at [508, 214] on span "[PERSON_NAME]" at bounding box center [485, 213] width 60 height 10
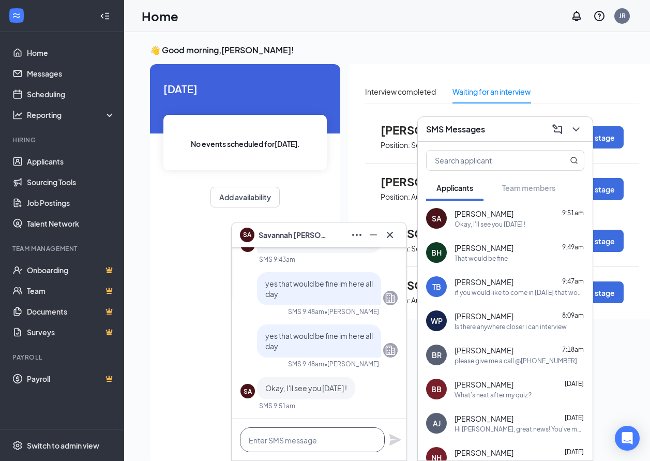
click at [321, 434] on textarea at bounding box center [312, 439] width 145 height 25
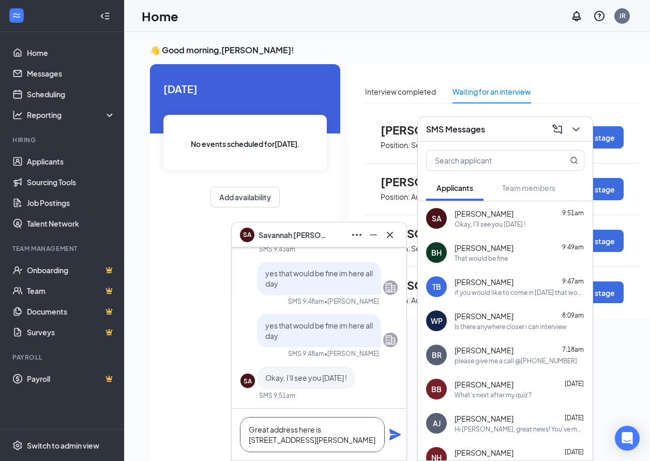
click at [328, 440] on textarea "Great address here is [STREET_ADDRESS][PERSON_NAME]" at bounding box center [312, 434] width 145 height 35
type textarea "Great address here is [STREET_ADDRESS][PERSON_NAME]"
click at [395, 436] on icon "Plane" at bounding box center [395, 434] width 11 height 11
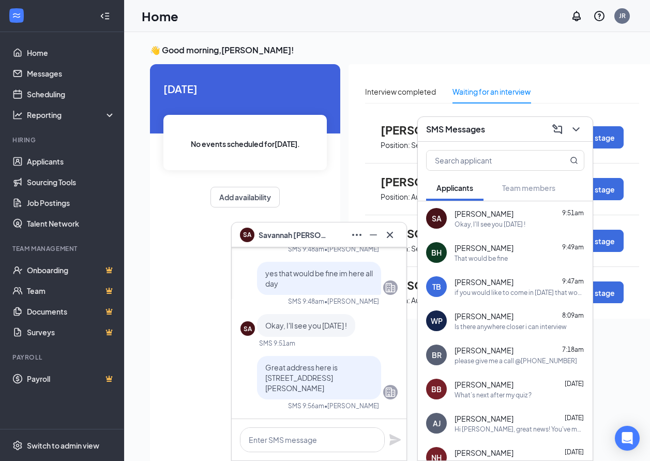
scroll to position [0, 0]
click at [377, 238] on icon "Minimize" at bounding box center [373, 235] width 12 height 12
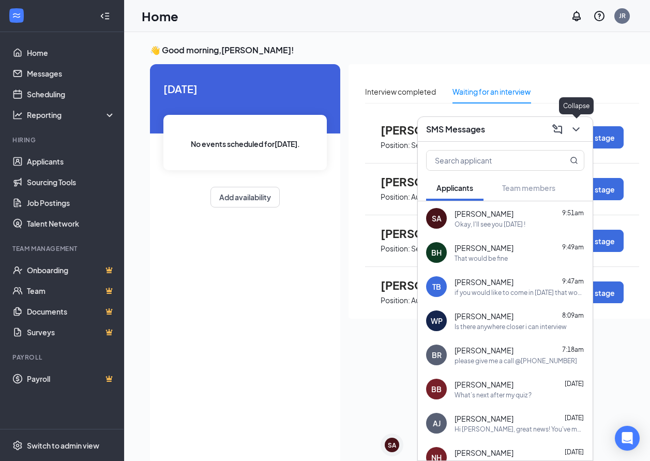
click at [578, 126] on icon "ChevronDown" at bounding box center [576, 129] width 12 height 12
